Goal: Task Accomplishment & Management: Complete application form

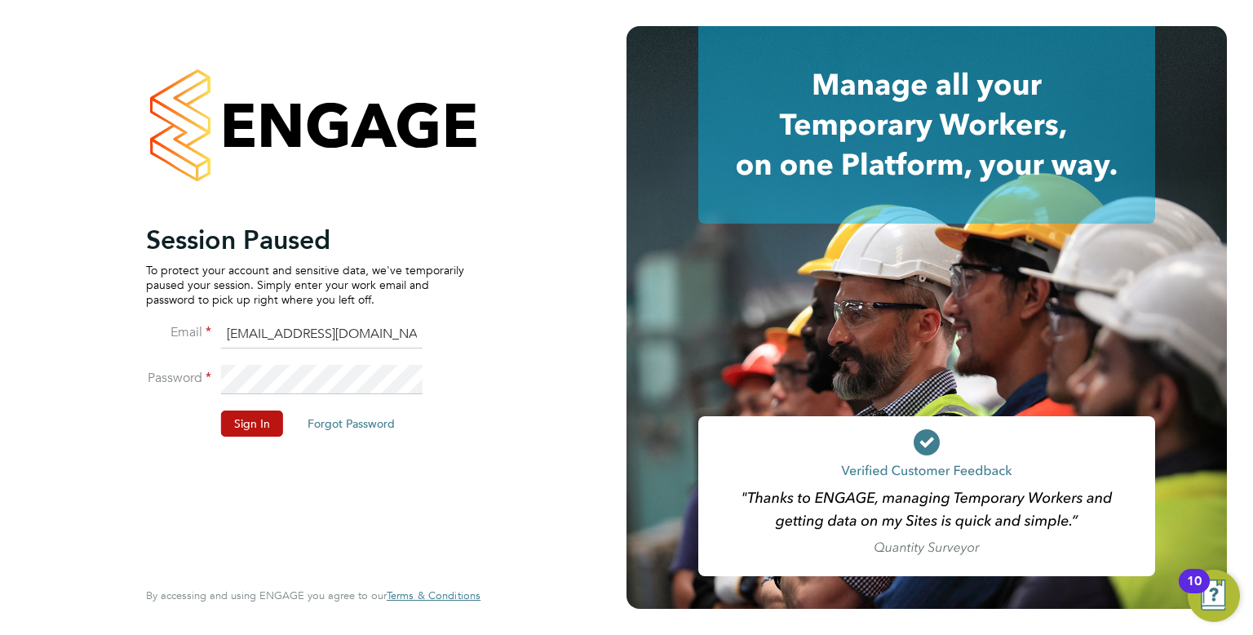
click at [255, 421] on button "Sign In" at bounding box center [252, 423] width 62 height 26
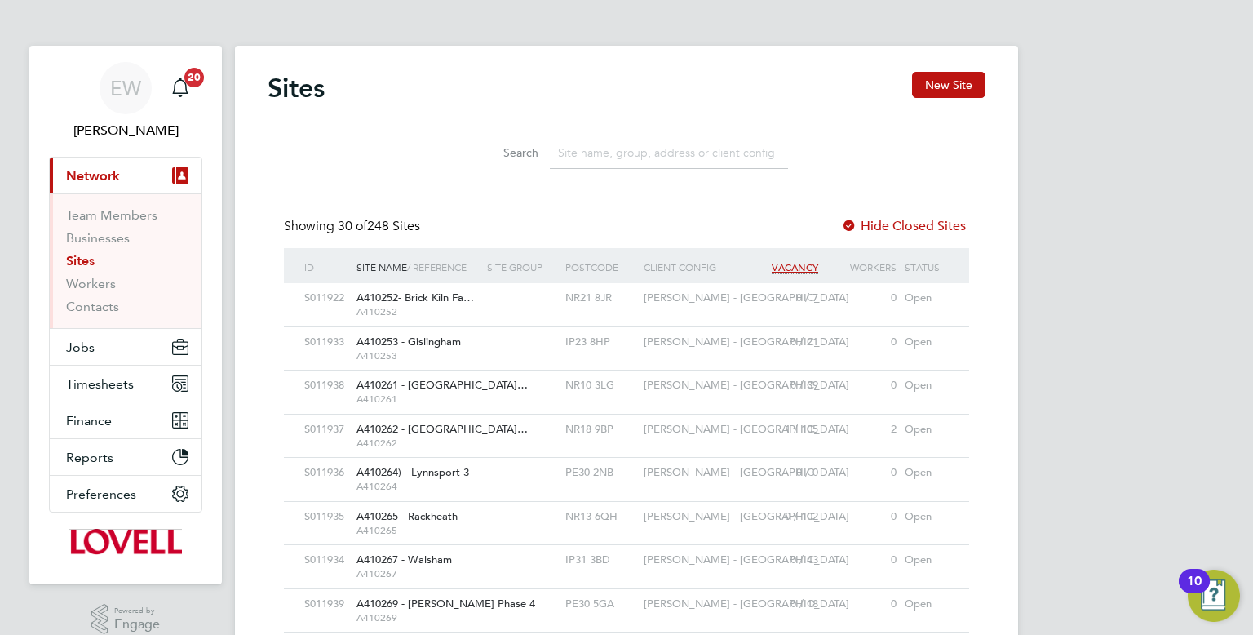
click at [66, 260] on link "Sites" at bounding box center [80, 261] width 29 height 16
click at [82, 348] on span "Jobs" at bounding box center [80, 347] width 29 height 16
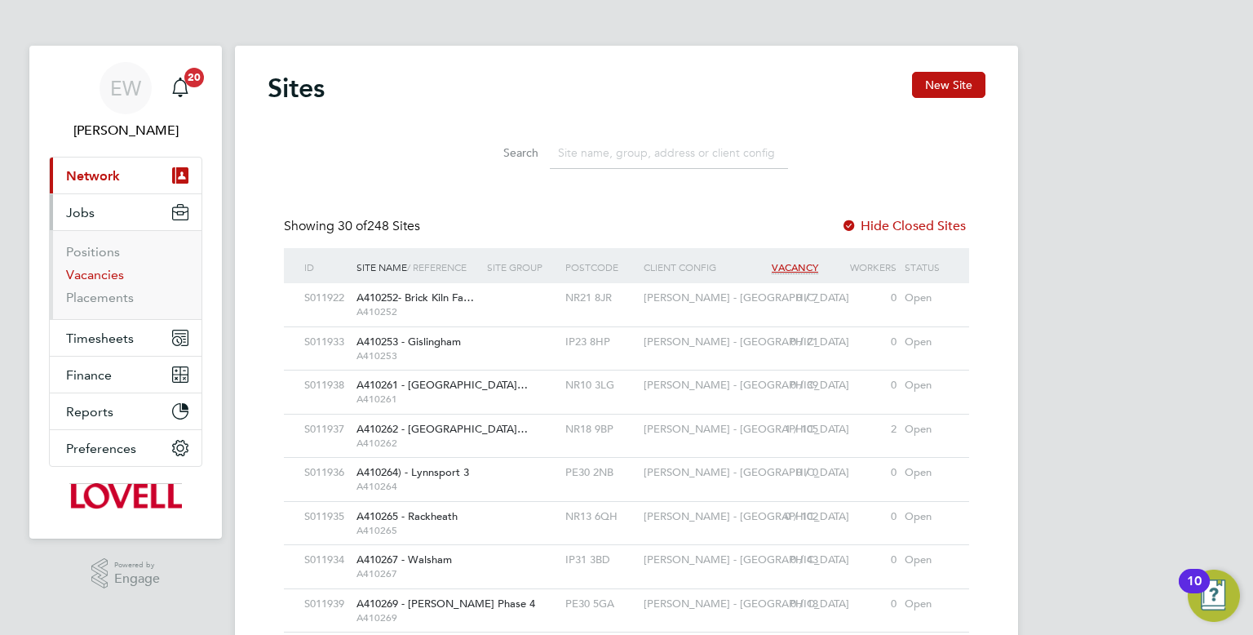
click at [110, 271] on link "Vacancies" at bounding box center [95, 275] width 58 height 16
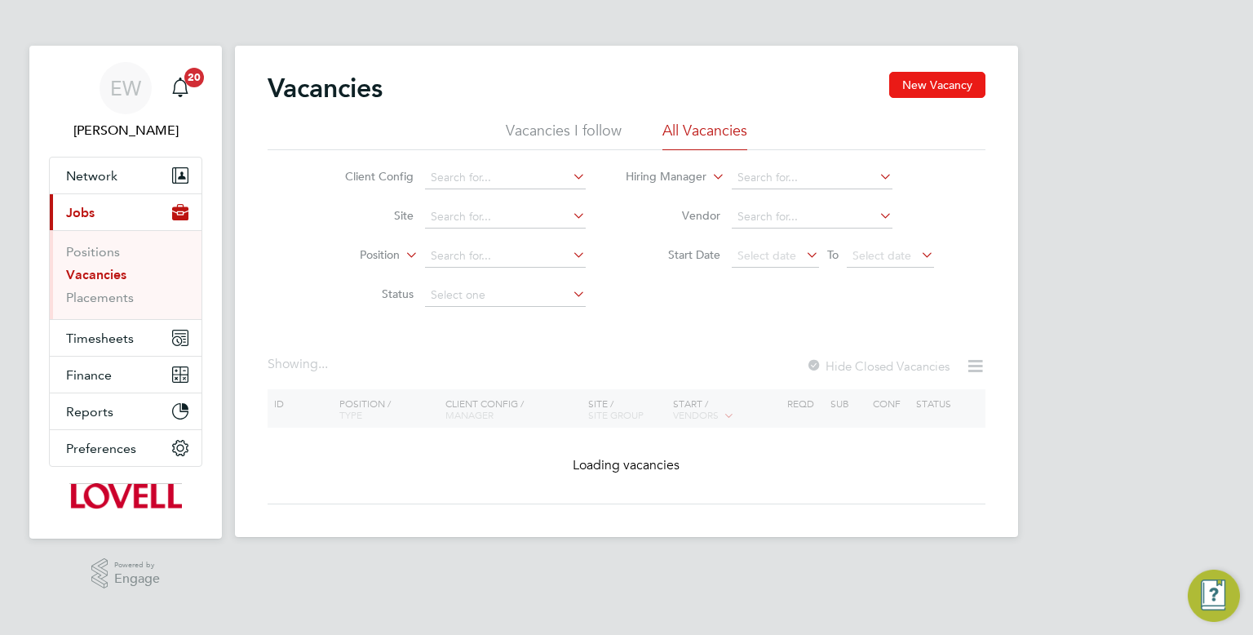
click at [938, 86] on button "New Vacancy" at bounding box center [937, 85] width 96 height 26
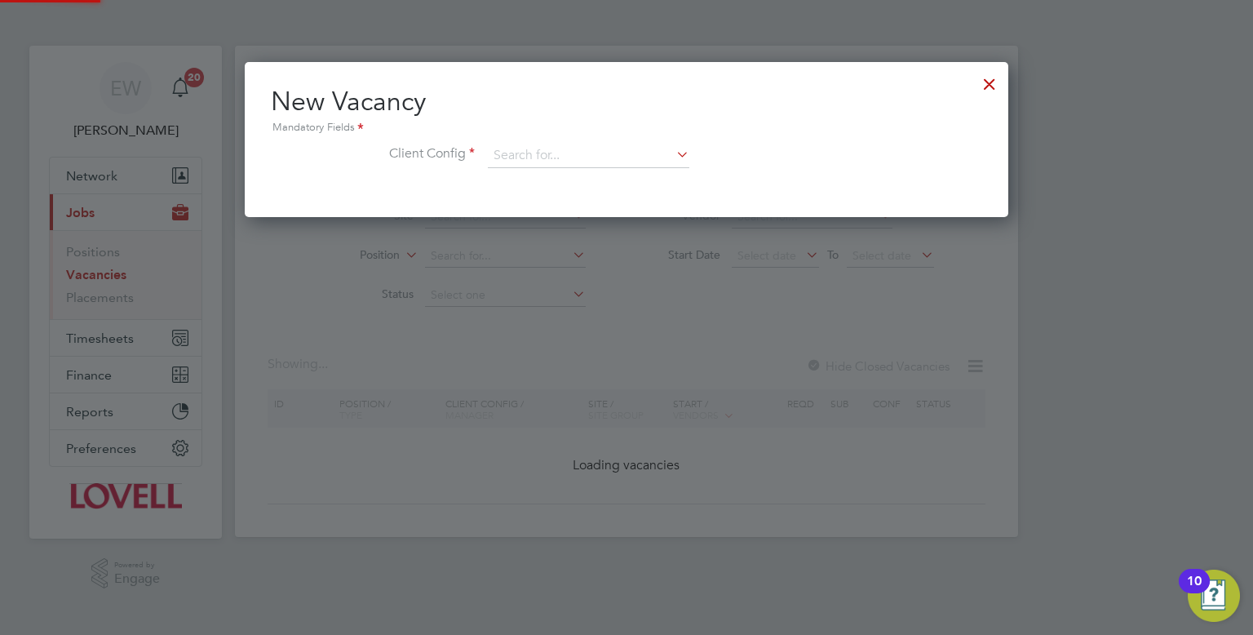
click at [997, 78] on div at bounding box center [989, 79] width 29 height 29
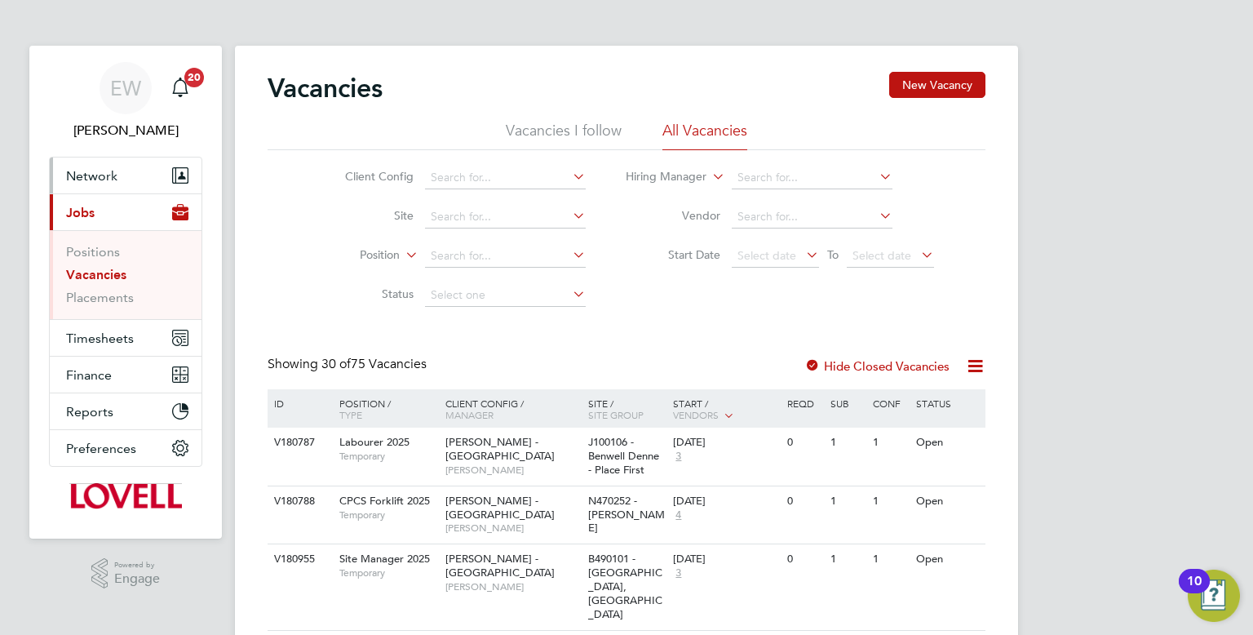
click at [126, 190] on button "Network" at bounding box center [126, 175] width 152 height 36
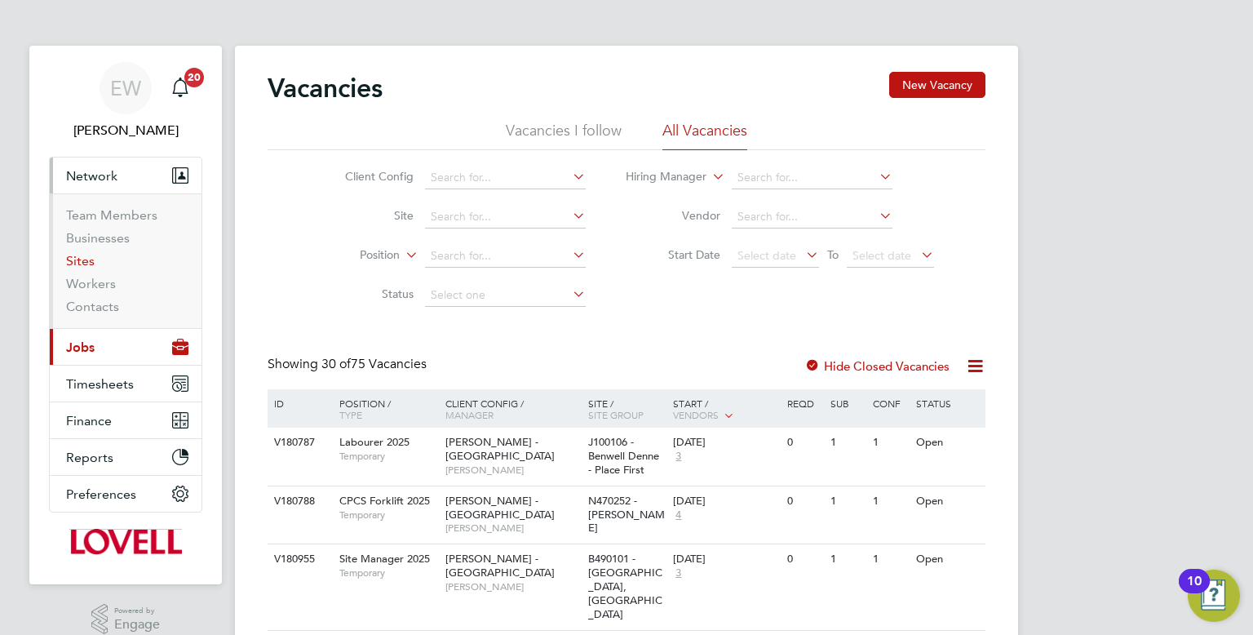
click at [86, 259] on link "Sites" at bounding box center [80, 261] width 29 height 16
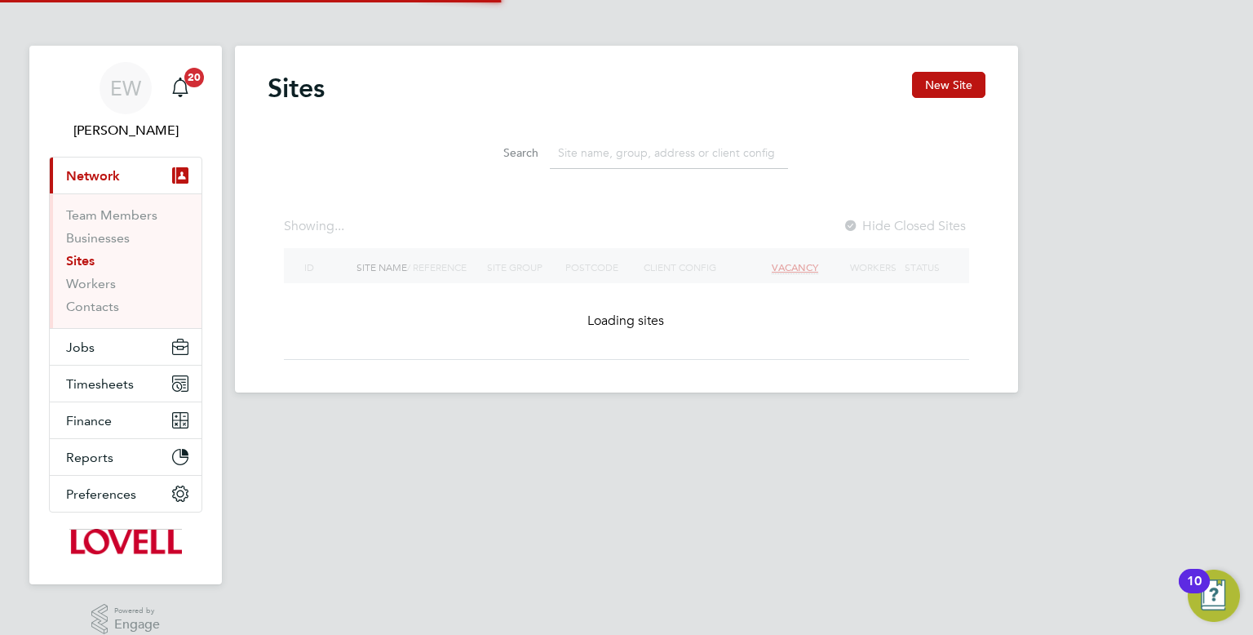
click at [612, 153] on input at bounding box center [669, 153] width 238 height 32
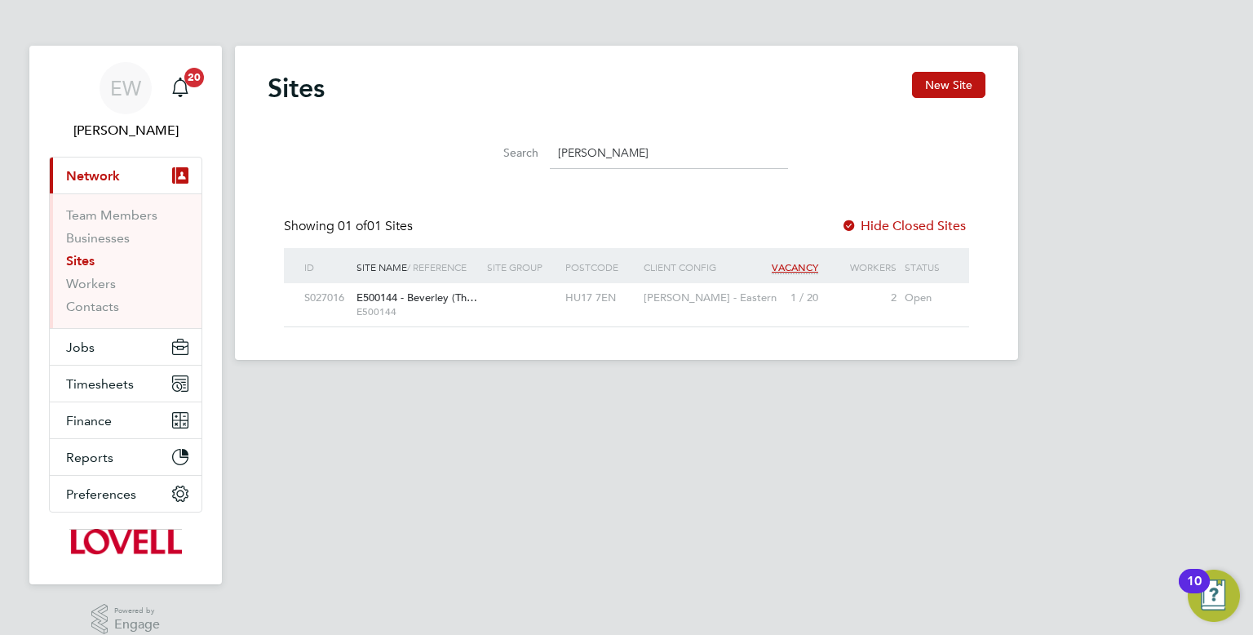
type input "[PERSON_NAME]"
click at [87, 264] on link "Sites" at bounding box center [80, 261] width 29 height 16
click at [98, 359] on button "Jobs" at bounding box center [126, 347] width 152 height 36
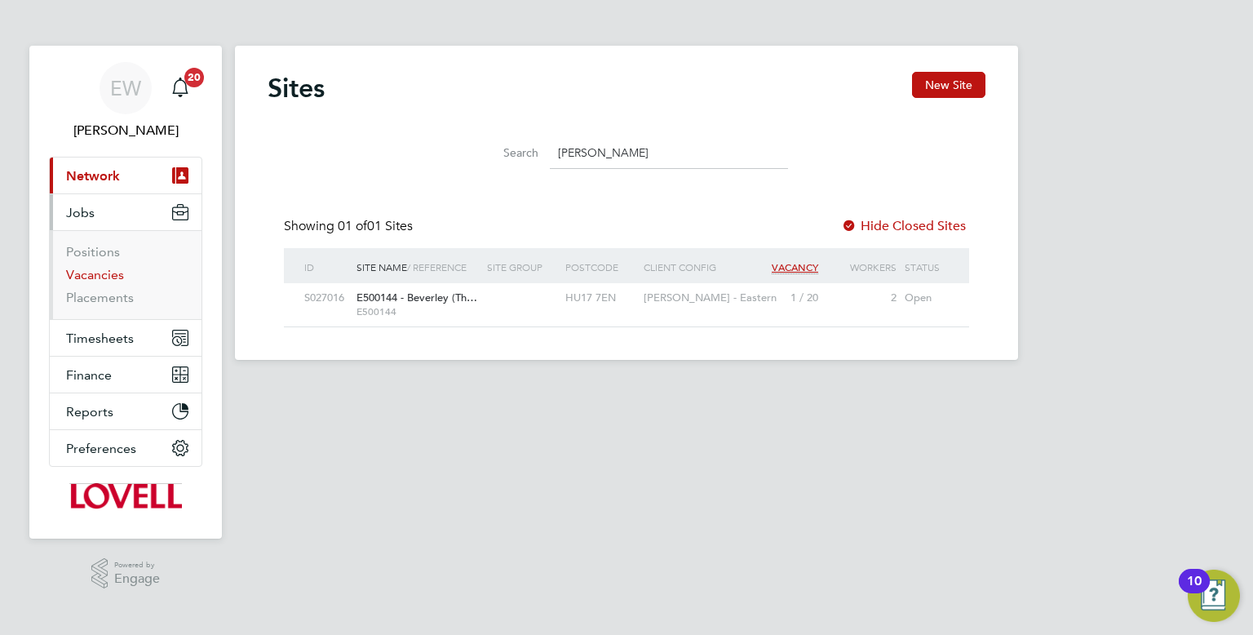
click at [103, 274] on link "Vacancies" at bounding box center [95, 275] width 58 height 16
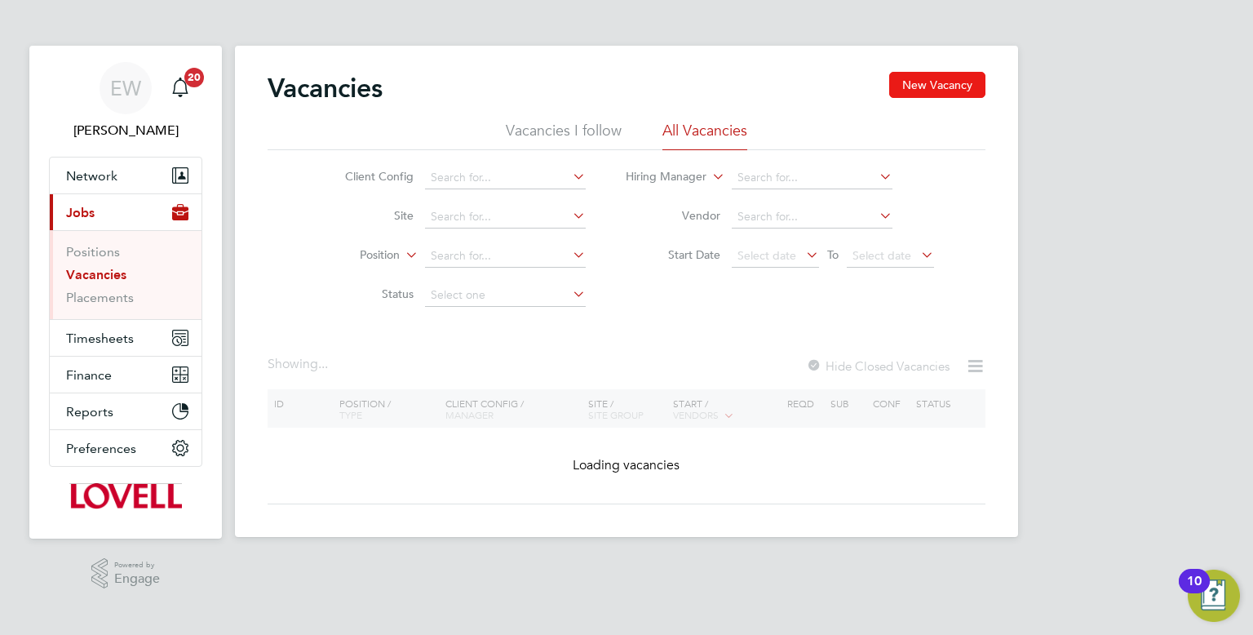
click at [936, 94] on button "New Vacancy" at bounding box center [937, 85] width 96 height 26
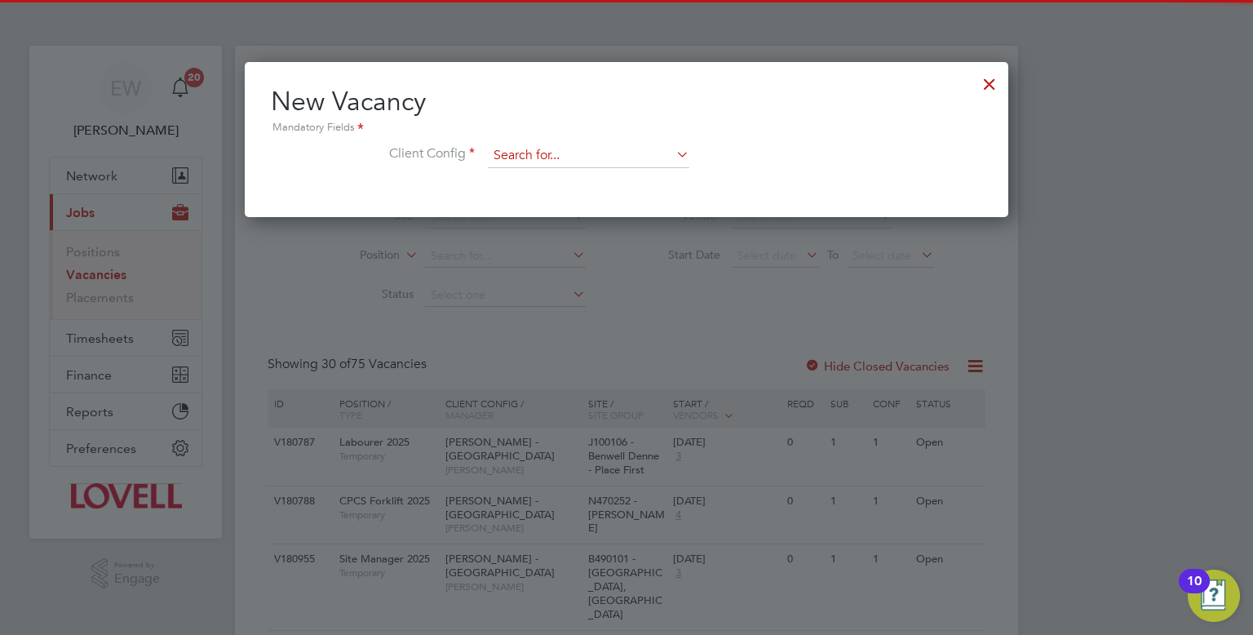
click at [510, 162] on input at bounding box center [589, 156] width 202 height 24
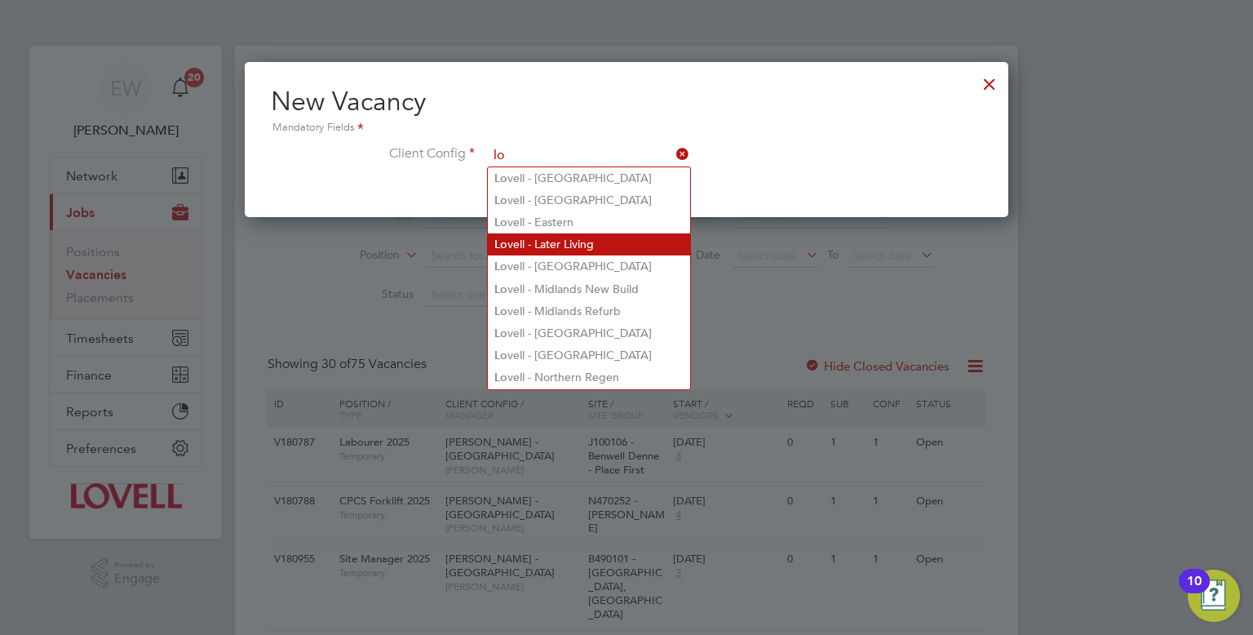
type input "lo"
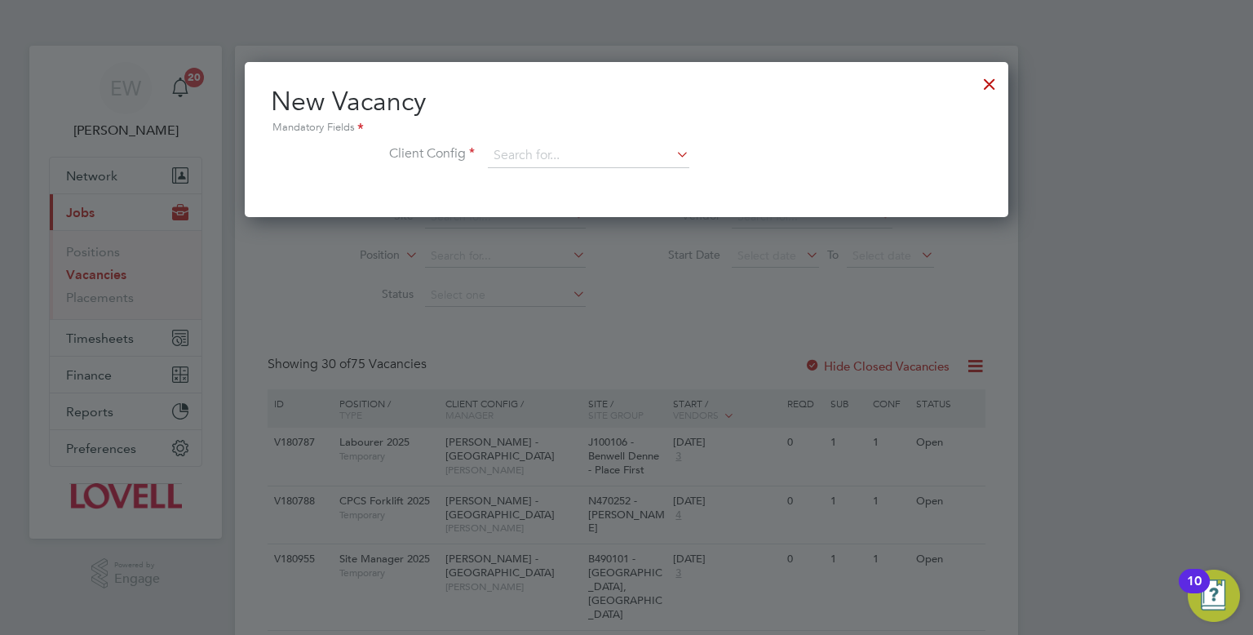
drag, startPoint x: 536, startPoint y: 231, endPoint x: 536, endPoint y: 207, distance: 23.7
click at [518, 162] on input at bounding box center [589, 156] width 202 height 24
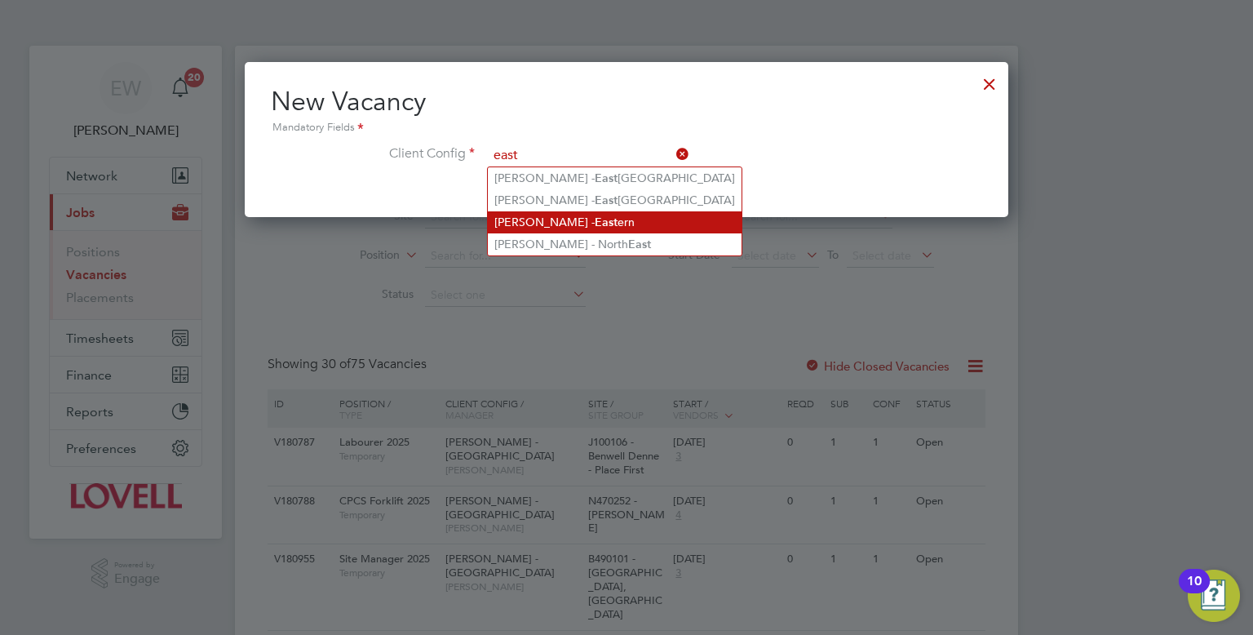
click at [595, 218] on b "East" at bounding box center [606, 222] width 23 height 14
type input "[PERSON_NAME] - Eastern"
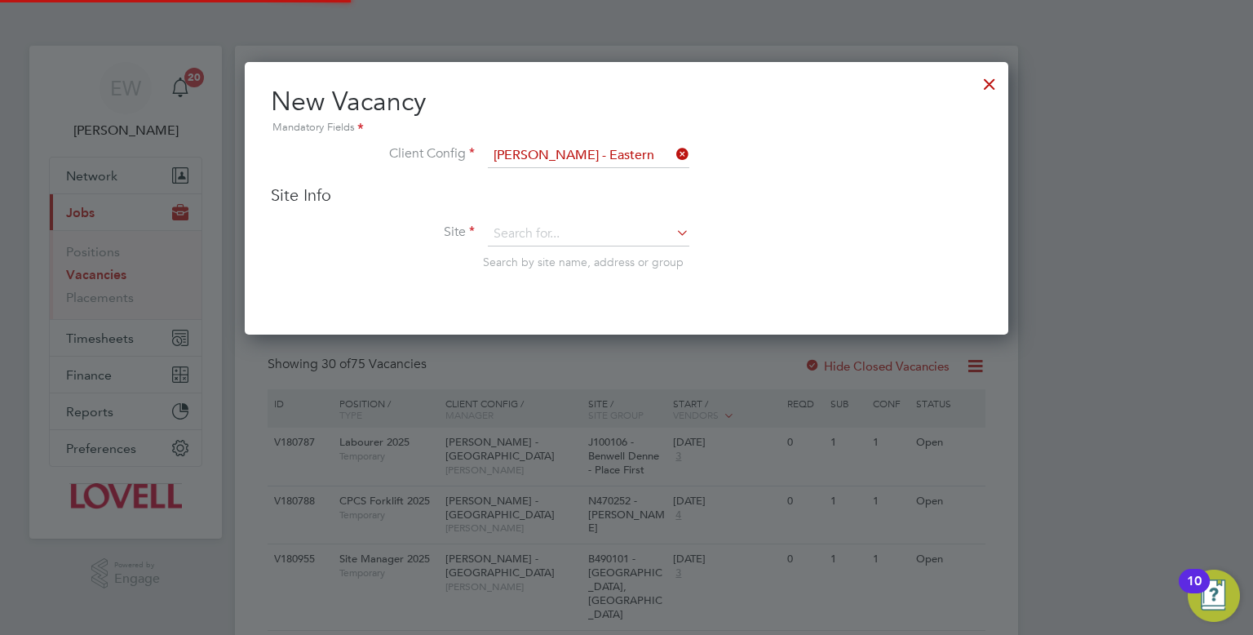
click at [545, 215] on div "Site Info Site Search by site name, address or group" at bounding box center [626, 242] width 711 height 117
click at [546, 222] on input at bounding box center [589, 234] width 202 height 24
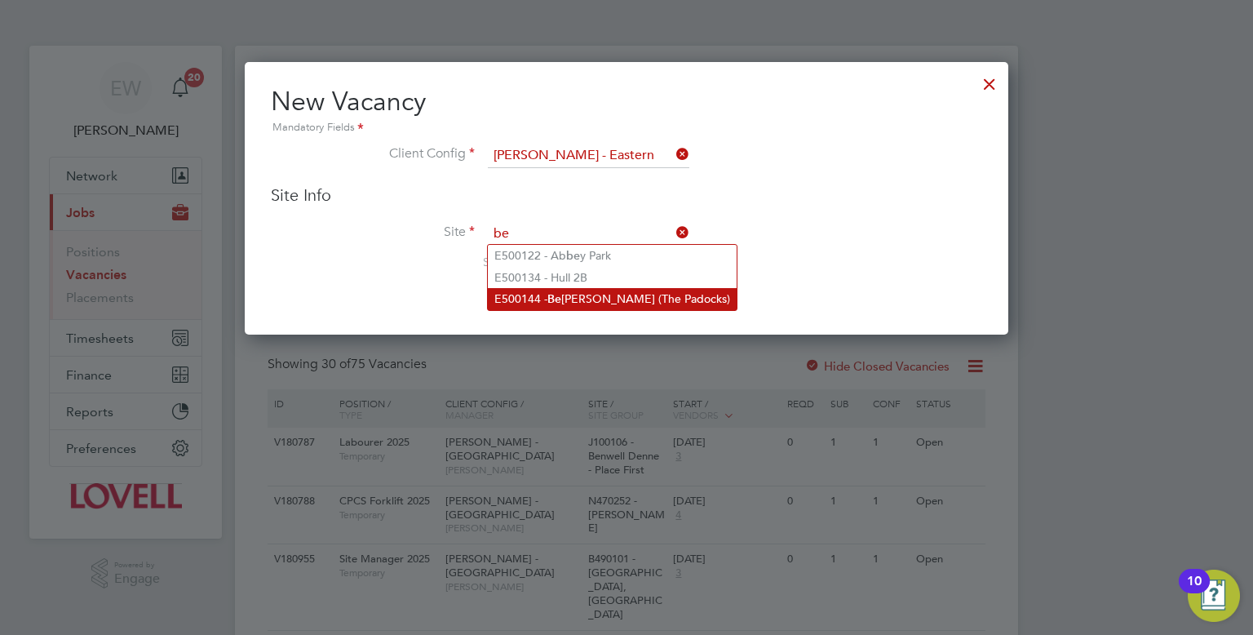
click at [595, 300] on li "E500144 - Be [PERSON_NAME] (The Padocks)" at bounding box center [612, 299] width 249 height 22
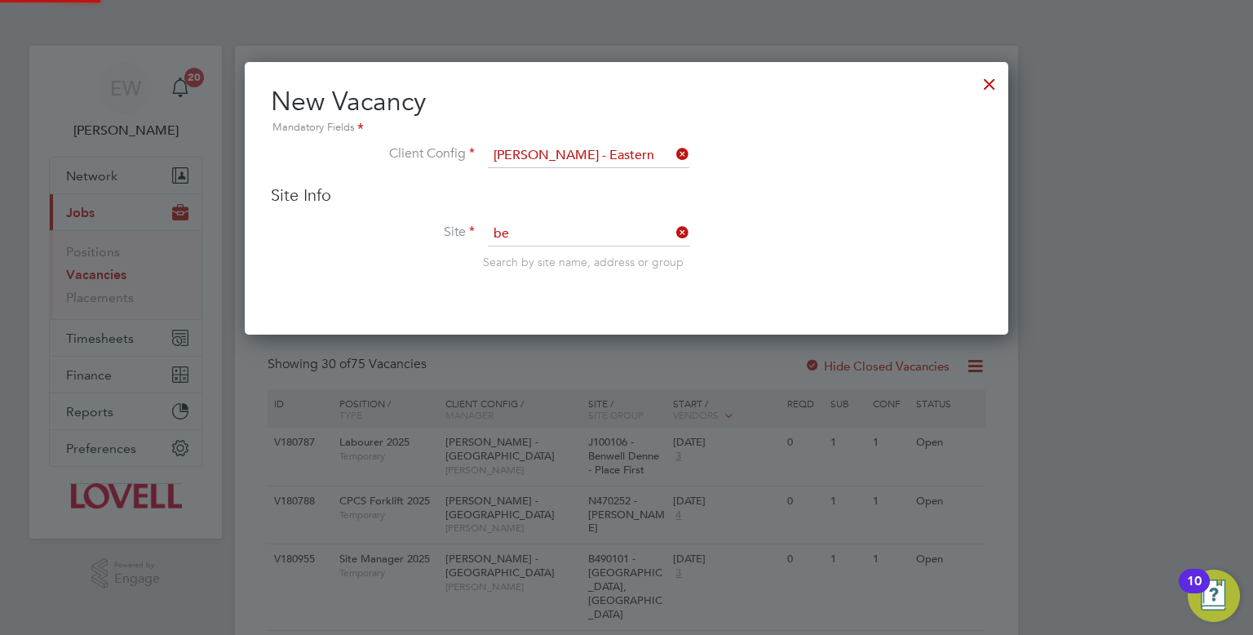
type input "E500144 - Beverley (The Padocks)"
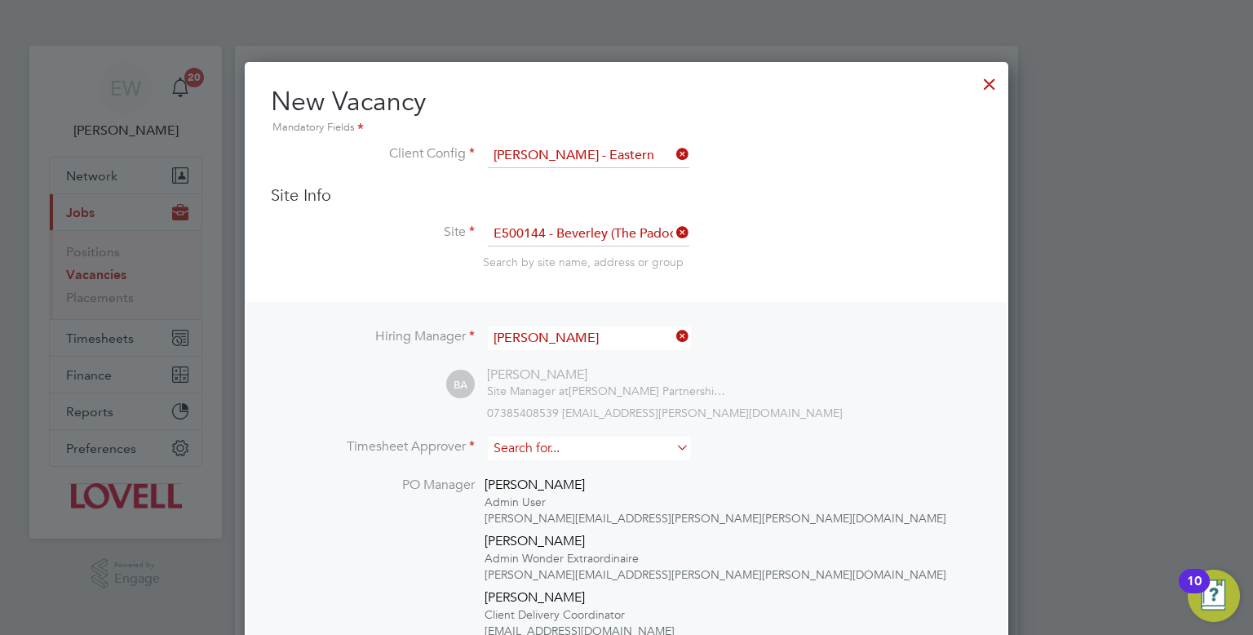
click at [568, 452] on input at bounding box center [589, 448] width 202 height 24
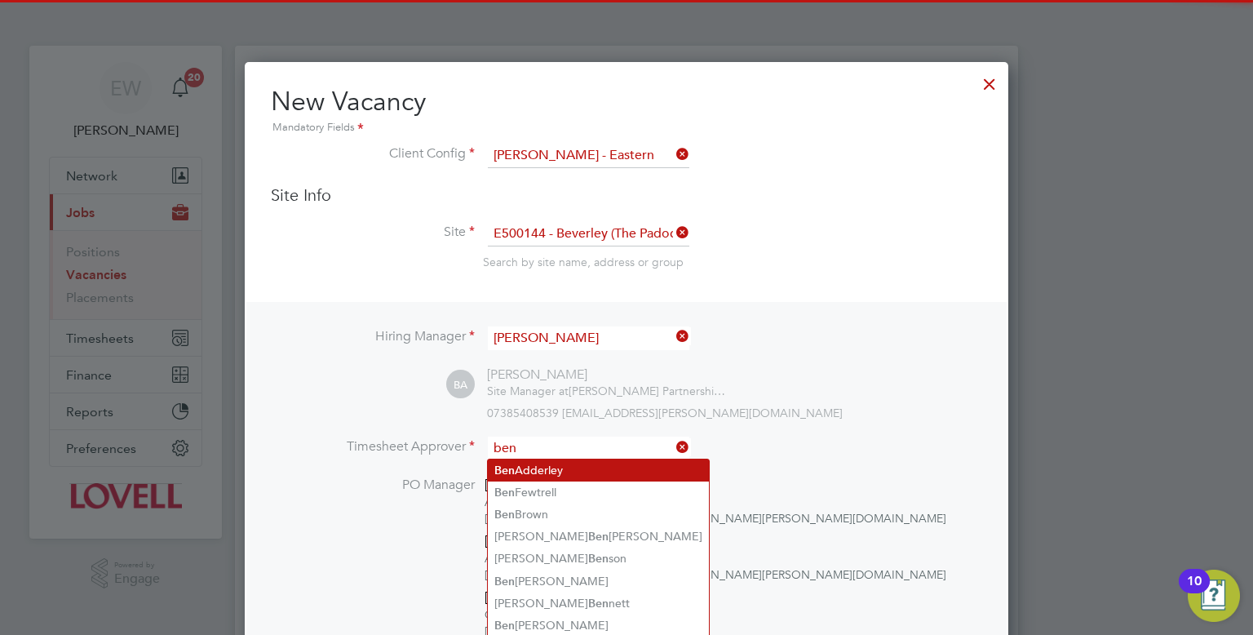
click at [571, 471] on li "[PERSON_NAME]" at bounding box center [598, 470] width 221 height 22
type input "[PERSON_NAME]"
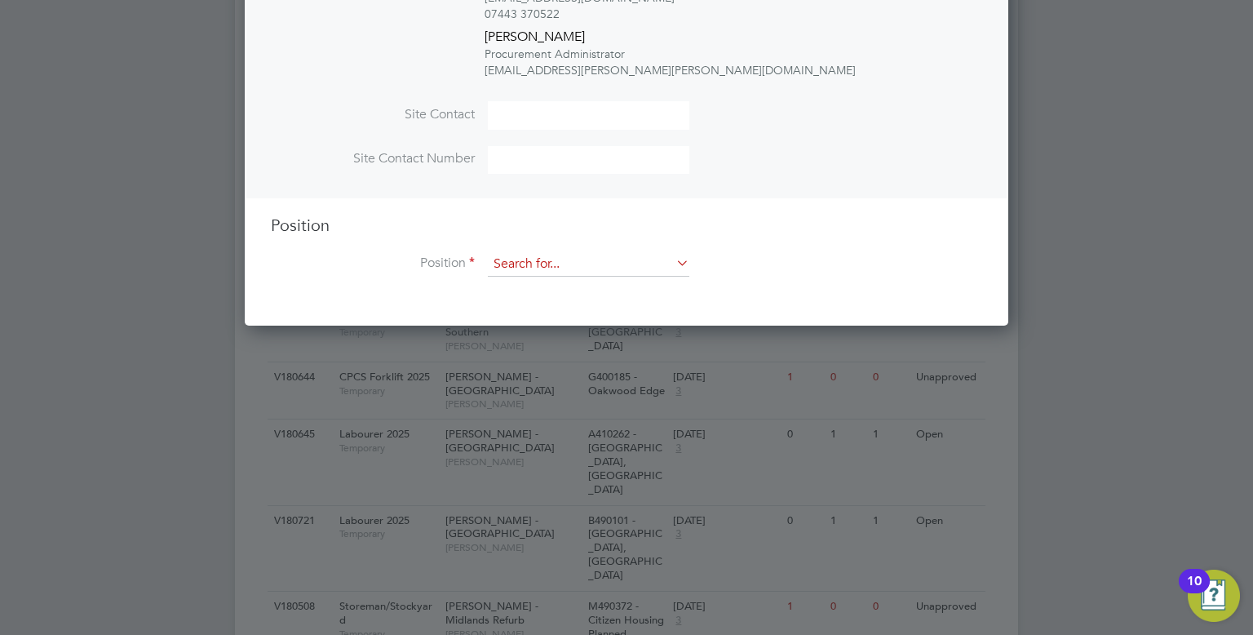
click at [528, 262] on input at bounding box center [589, 264] width 202 height 24
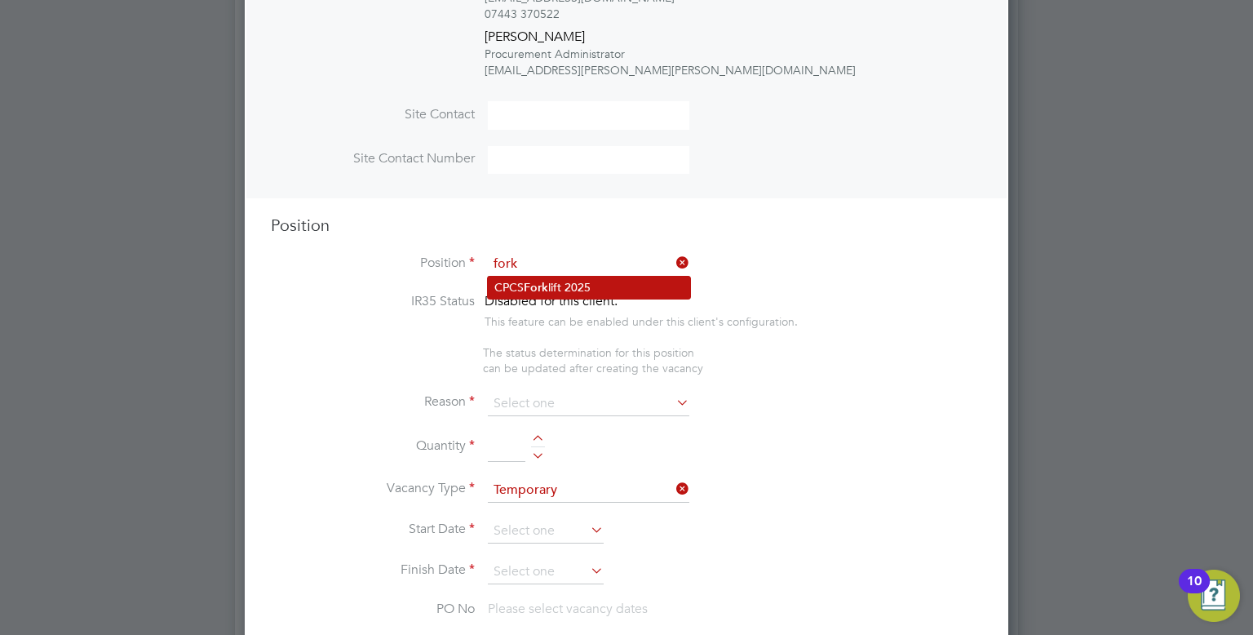
click at [557, 286] on li "CPCS Fork lift 2025" at bounding box center [589, 288] width 202 height 22
type input "CPCS Forklift 2025"
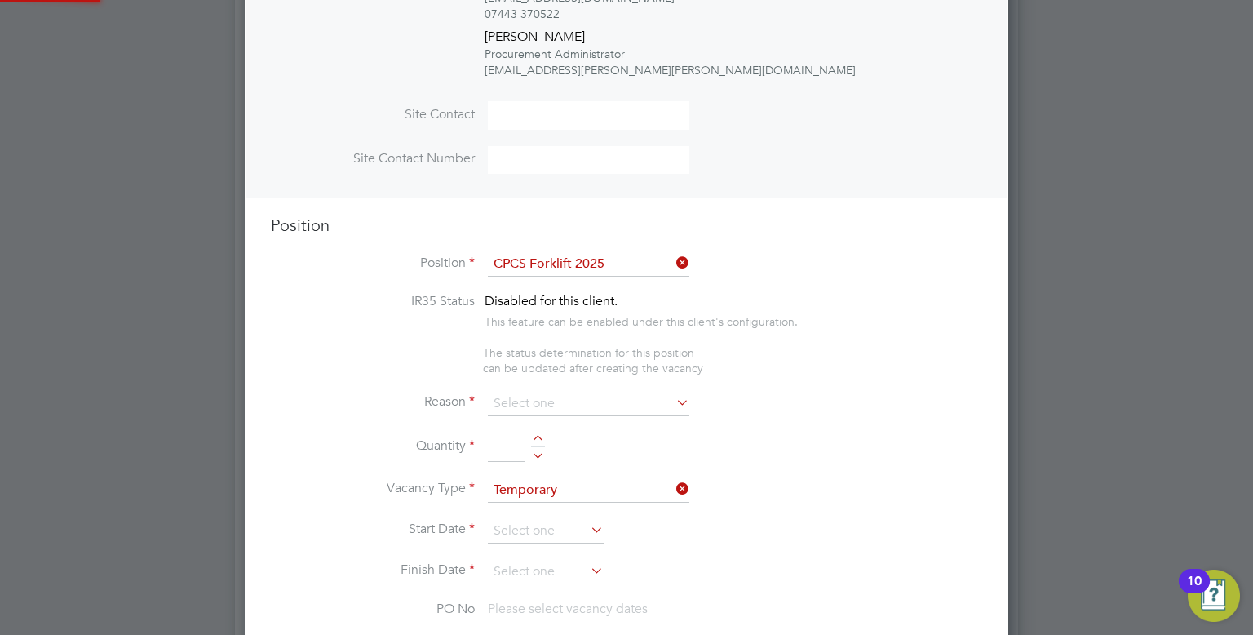
type textarea "Full understanding of all aspects and responsibilities associated with the oper…"
click at [534, 407] on input at bounding box center [589, 404] width 202 height 24
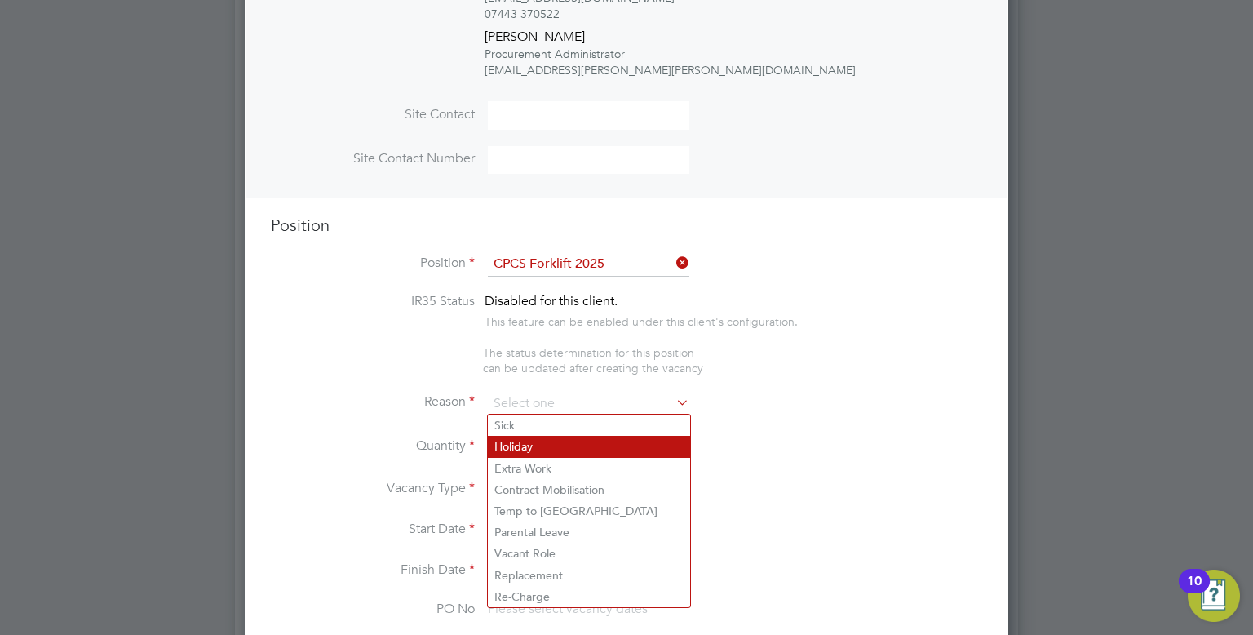
click at [528, 454] on li "Holiday" at bounding box center [589, 446] width 202 height 21
type input "Holiday"
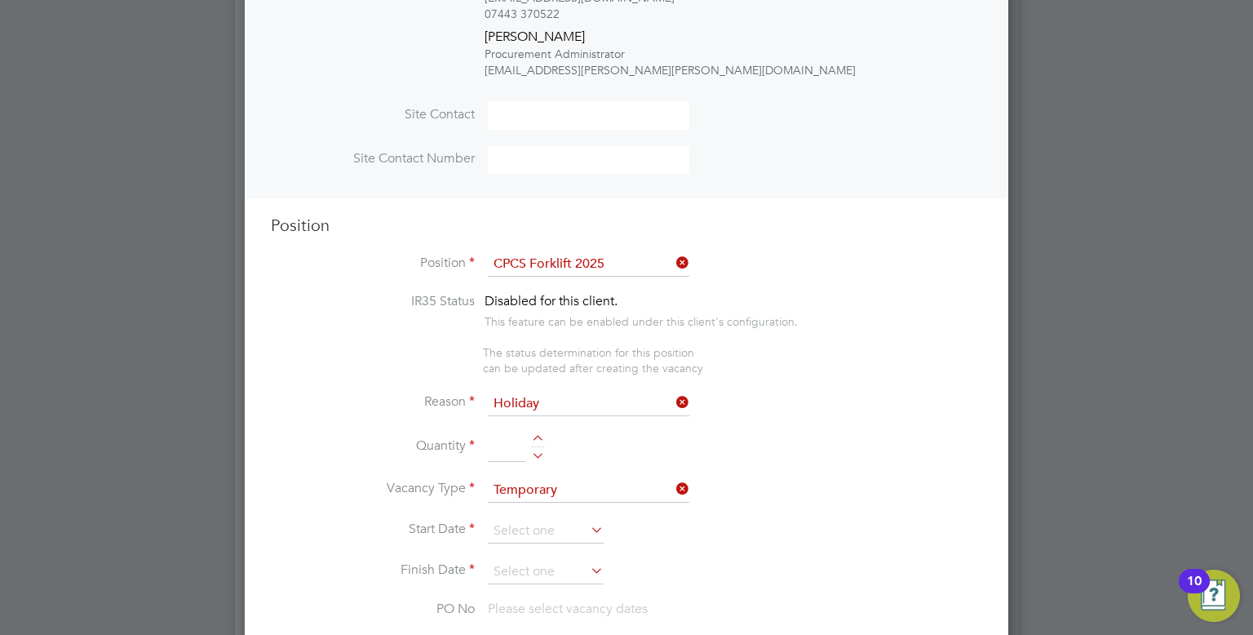
click at [516, 453] on input at bounding box center [507, 446] width 38 height 29
type input "1"
click at [545, 522] on input at bounding box center [546, 531] width 116 height 24
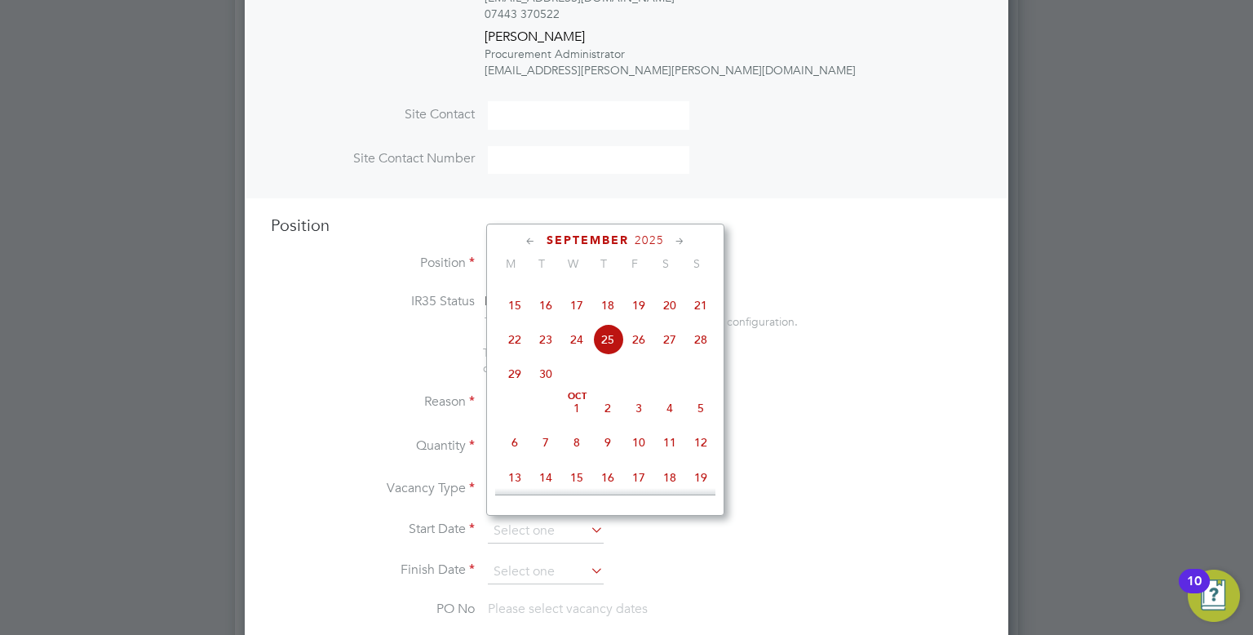
click at [523, 389] on span "29" at bounding box center [514, 373] width 31 height 31
type input "[DATE]"
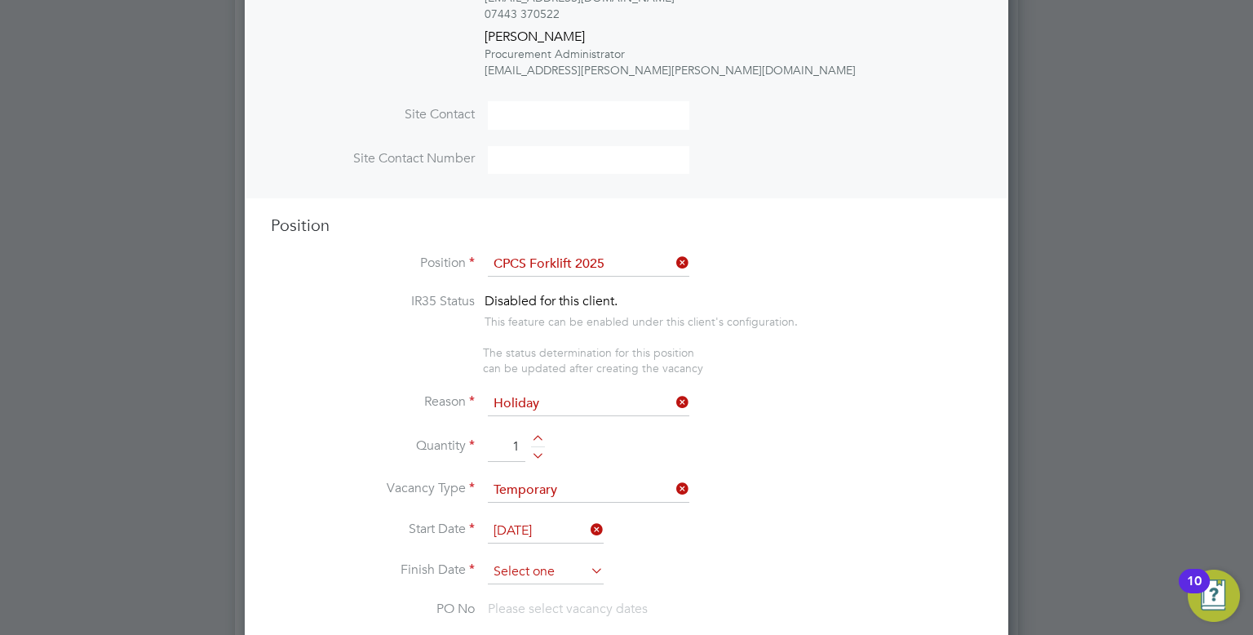
click at [544, 560] on input at bounding box center [546, 572] width 116 height 24
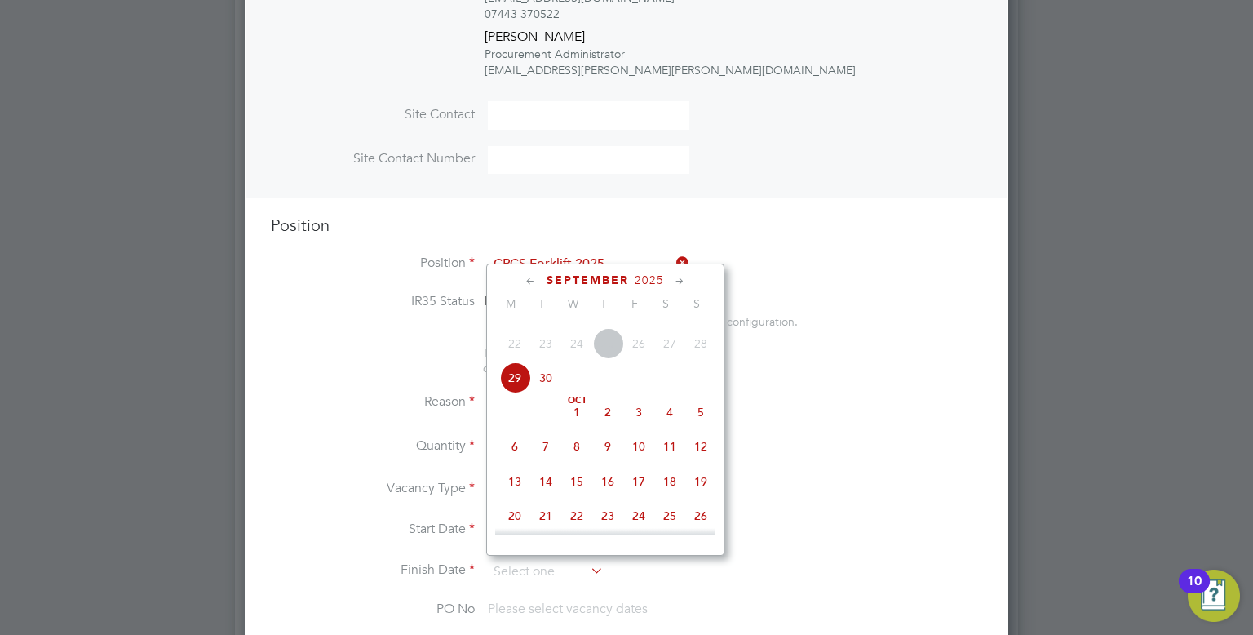
click at [643, 428] on span "3" at bounding box center [638, 412] width 31 height 31
type input "[DATE]"
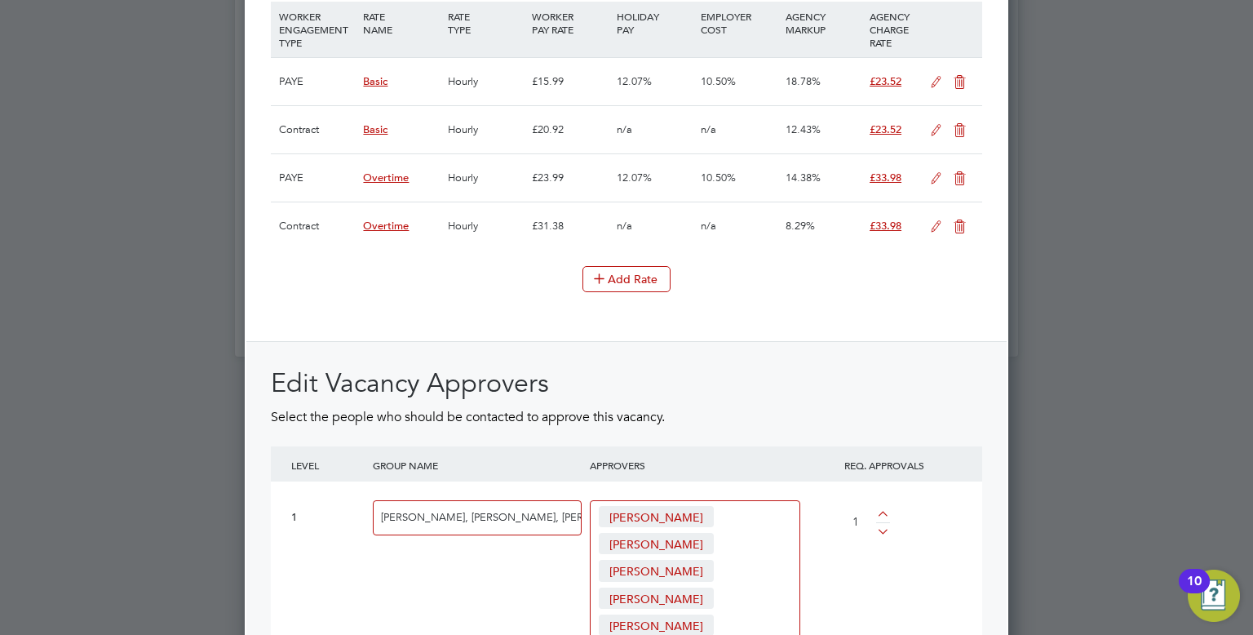
scroll to position [2468, 0]
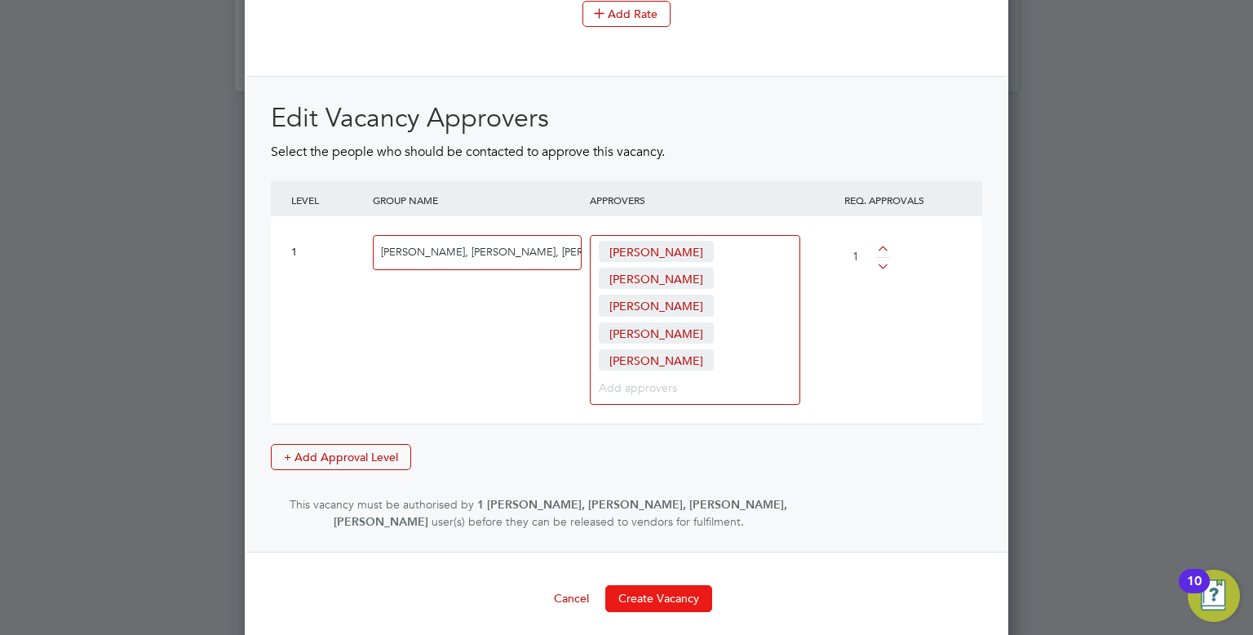
click at [676, 599] on button "Create Vacancy" at bounding box center [658, 598] width 107 height 26
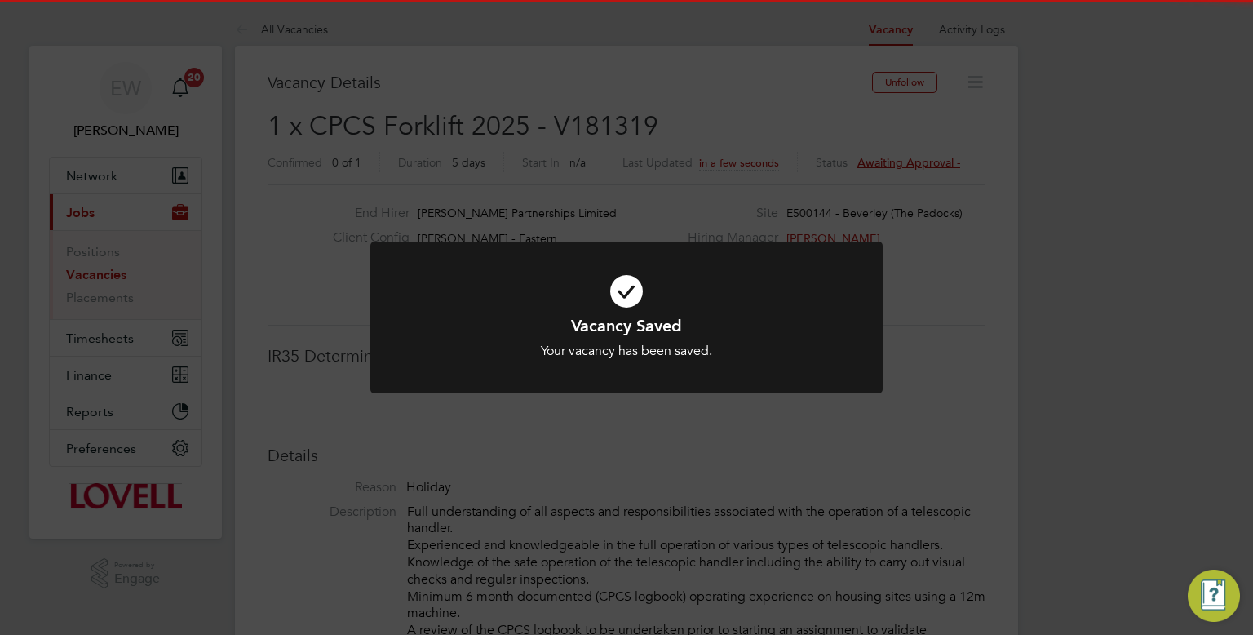
scroll to position [8, 7]
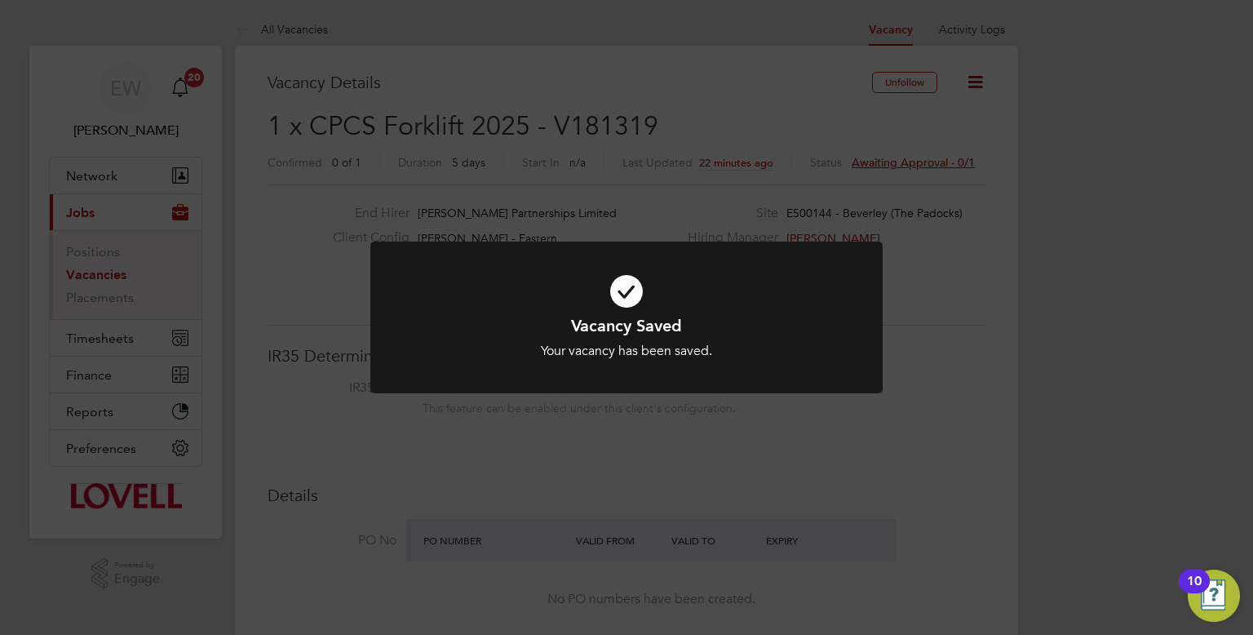
click at [375, 162] on div "Vacancy Saved Your vacancy has been saved. Cancel Okay" at bounding box center [626, 317] width 1253 height 635
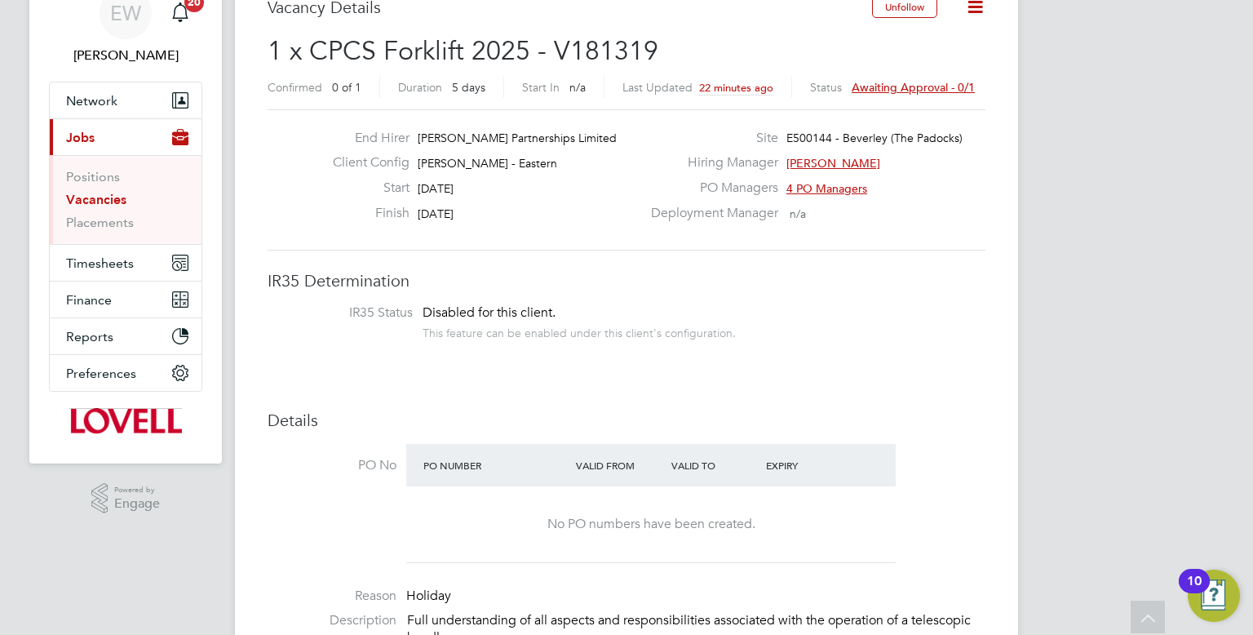
scroll to position [69, 0]
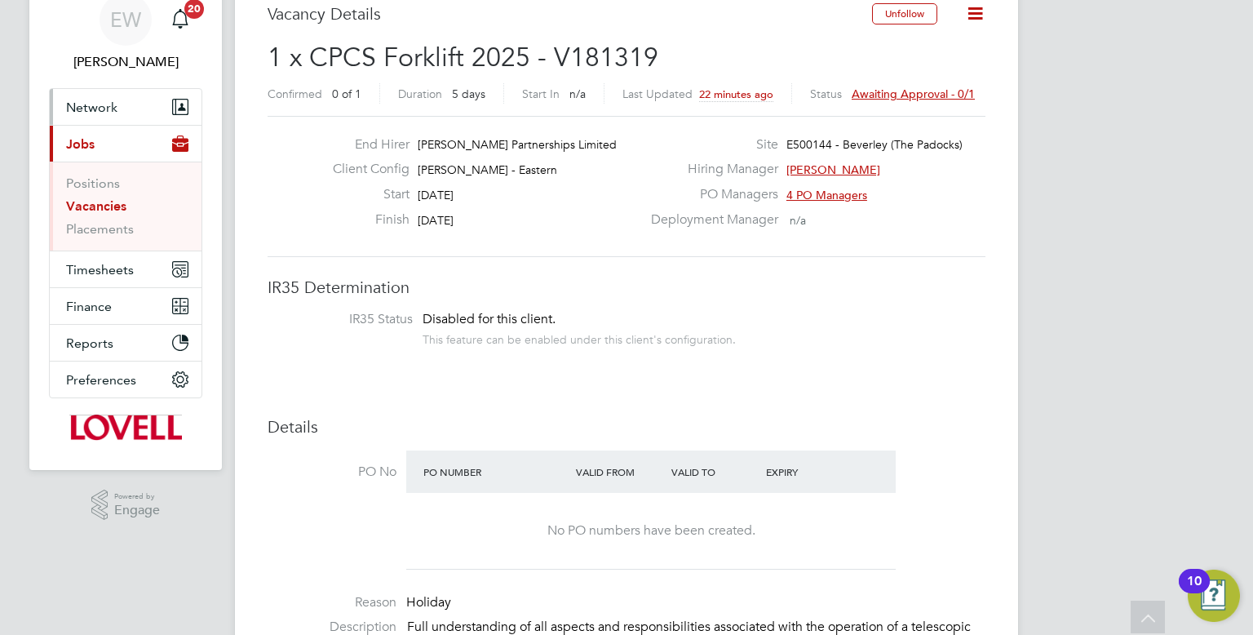
click at [92, 112] on span "Network" at bounding box center [91, 108] width 51 height 16
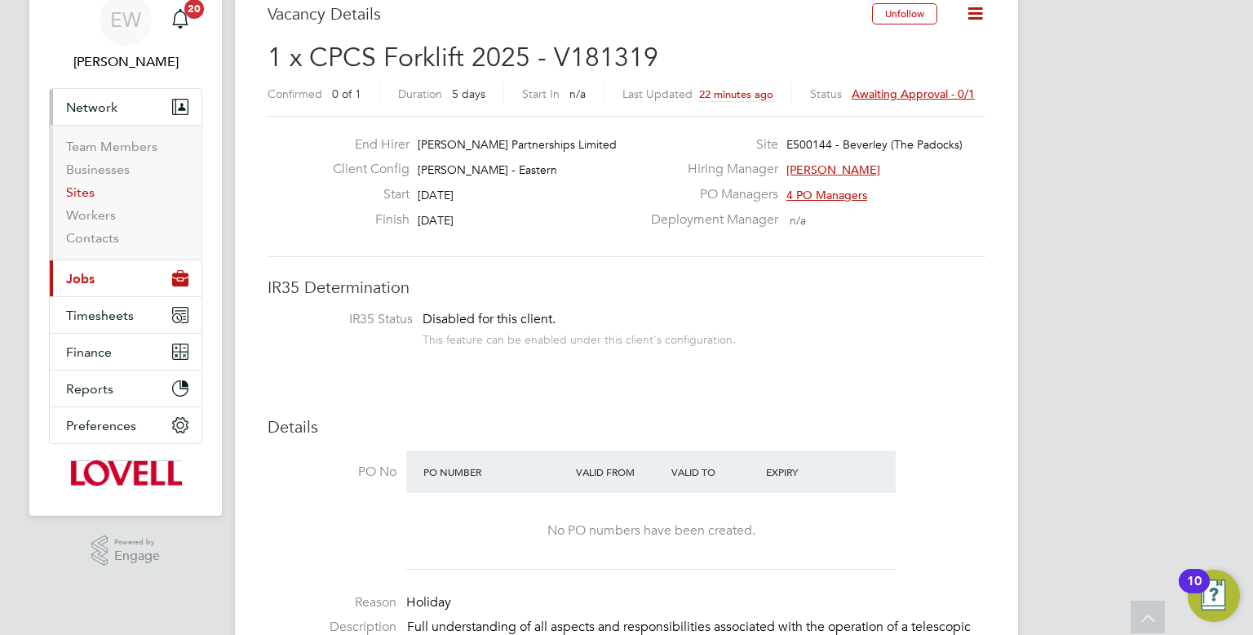
click at [86, 191] on link "Sites" at bounding box center [80, 192] width 29 height 16
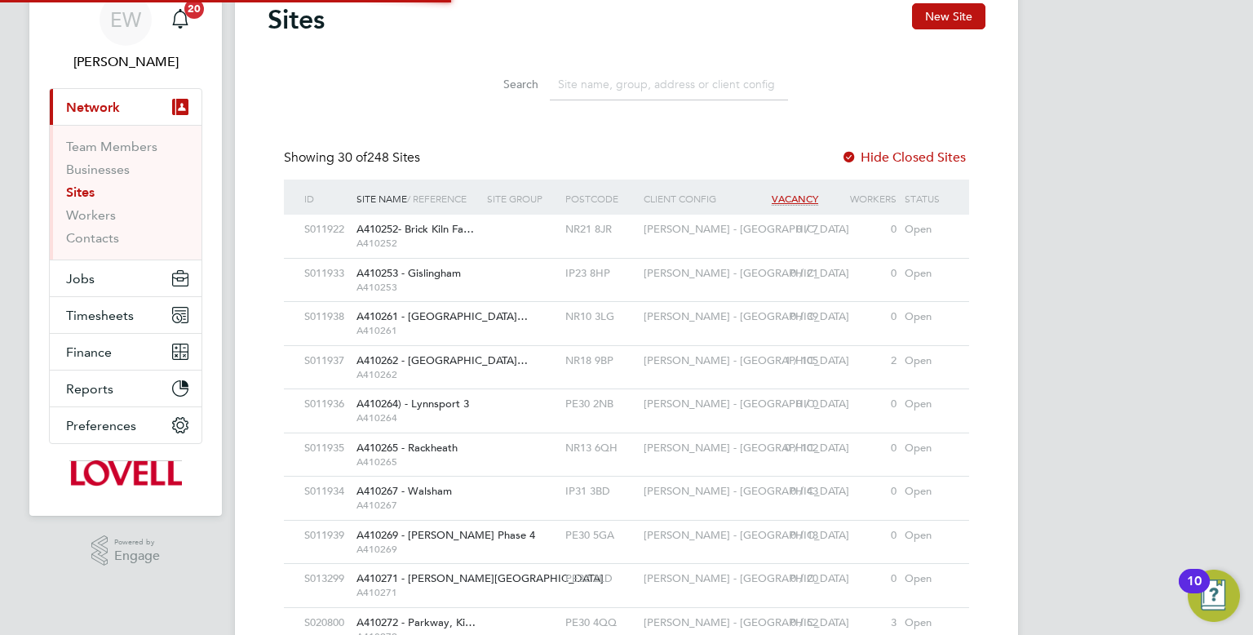
click at [587, 100] on input at bounding box center [669, 85] width 238 height 32
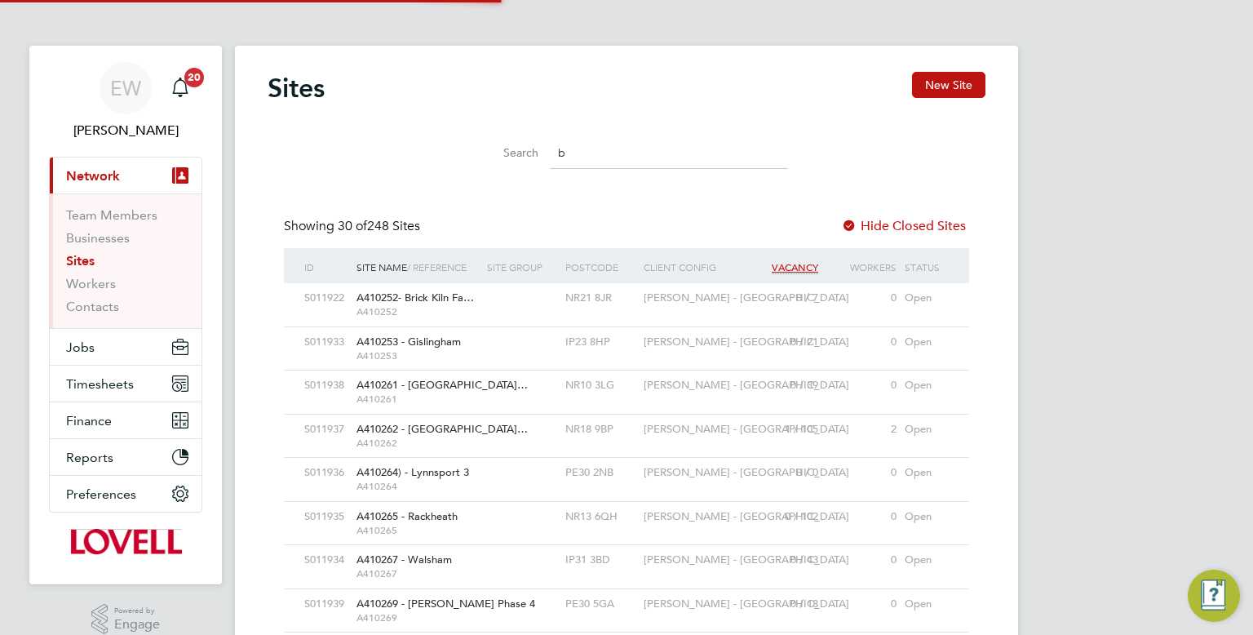
scroll to position [8, 8]
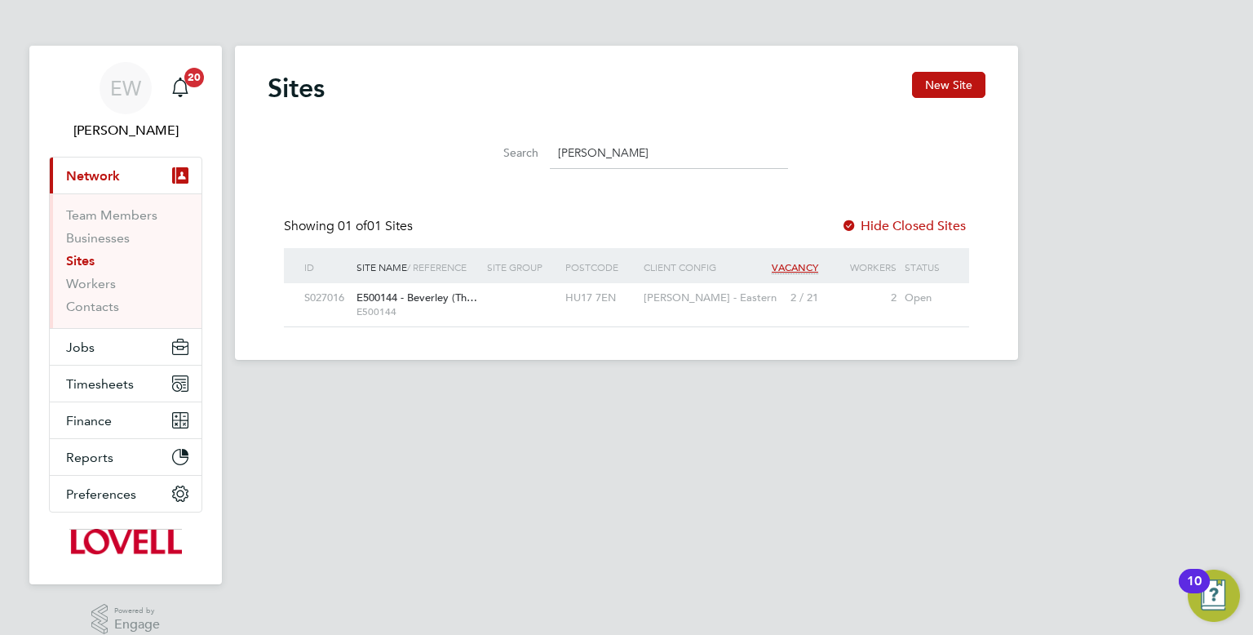
type input "[PERSON_NAME]"
